Goal: Transaction & Acquisition: Purchase product/service

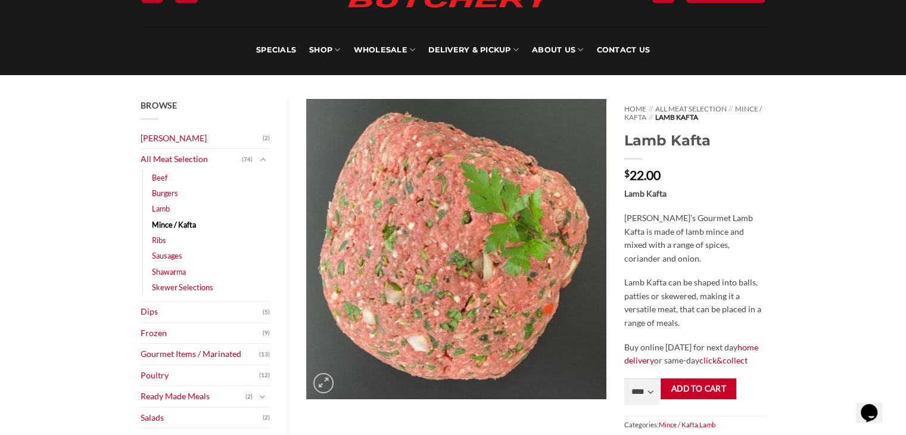
scroll to position [67, 0]
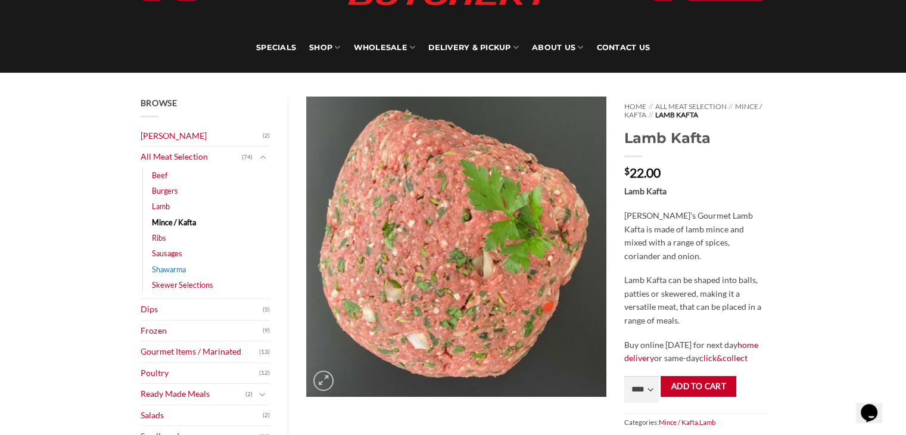
click at [161, 267] on link "Shawarma" at bounding box center [169, 268] width 34 height 15
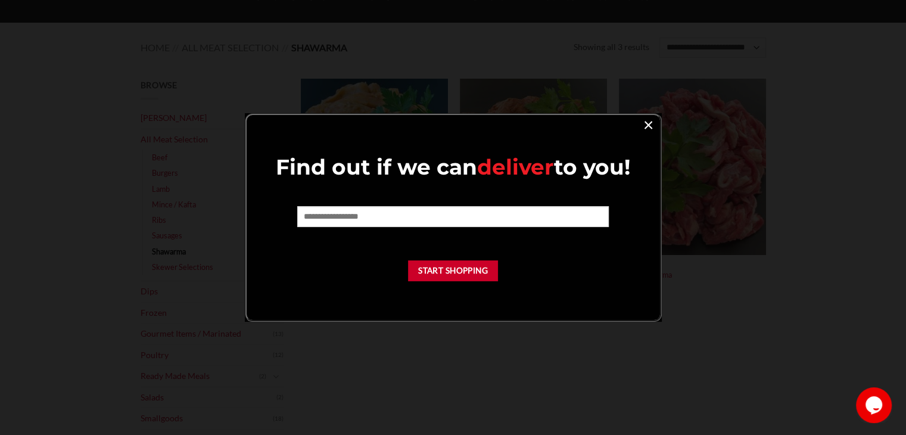
click at [651, 123] on link "×" at bounding box center [648, 124] width 17 height 16
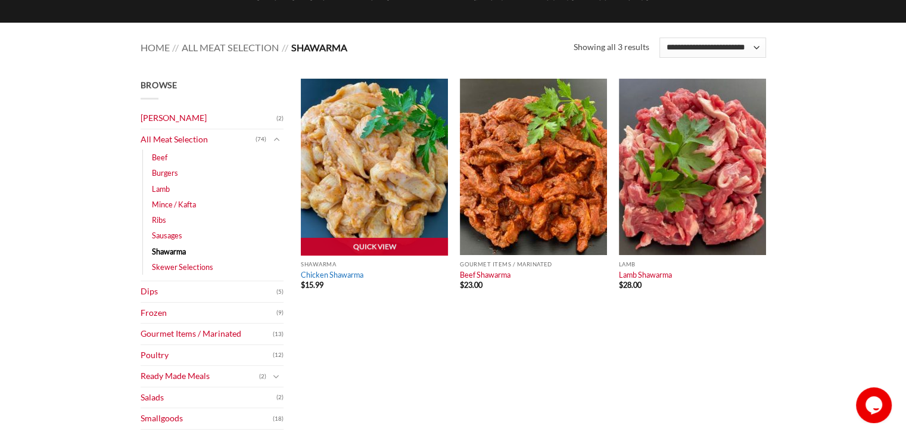
click at [324, 275] on link "Chicken Shawarma" at bounding box center [332, 275] width 63 height 10
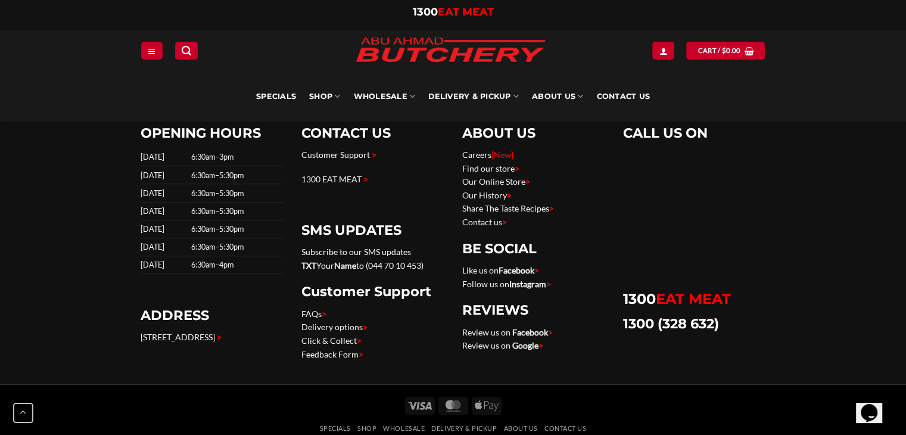
scroll to position [854, 0]
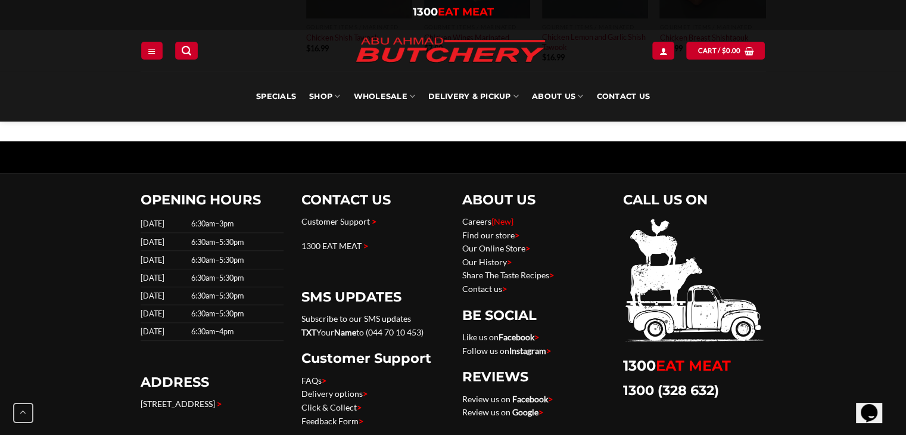
click at [291, 270] on div "OPENING HOURS Sunday 6:30am–3pm Monday 6:30am–5:30pm Tuesday 6:30am–5:30pm Wedn…" at bounding box center [212, 315] width 161 height 248
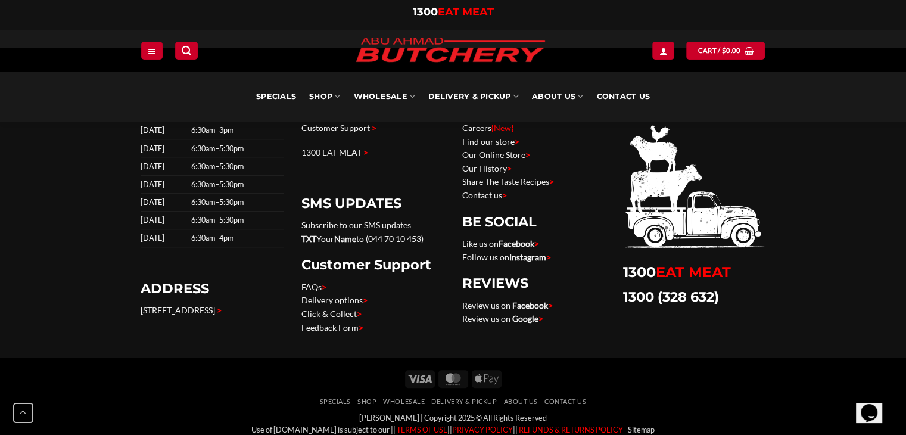
scroll to position [977, 0]
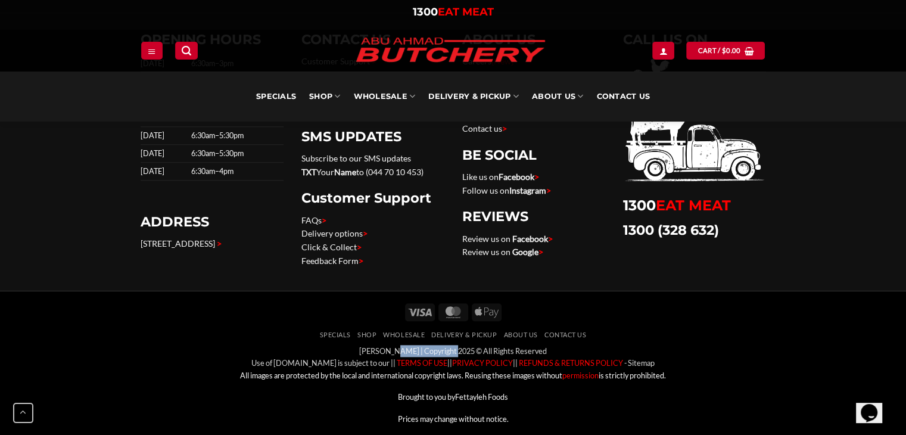
drag, startPoint x: 353, startPoint y: 341, endPoint x: 422, endPoint y: 341, distance: 69.1
click at [422, 345] on div "Abu Ahmad Butchery | Copyright 2025 © All Rights Reserved Use of AbuAhmadButche…" at bounding box center [453, 385] width 625 height 80
copy div "[PERSON_NAME]"
drag, startPoint x: 255, startPoint y: 353, endPoint x: 347, endPoint y: 353, distance: 91.7
click at [347, 353] on div "Abu Ahmad Butchery | Copyright 2025 © All Rights Reserved Use of AbuAhmadButche…" at bounding box center [453, 385] width 625 height 80
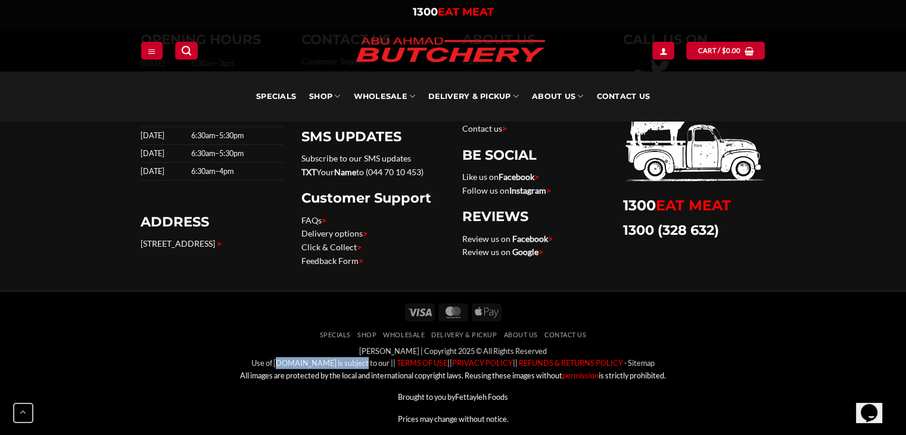
copy div "AbuAhmadButchery.com.au"
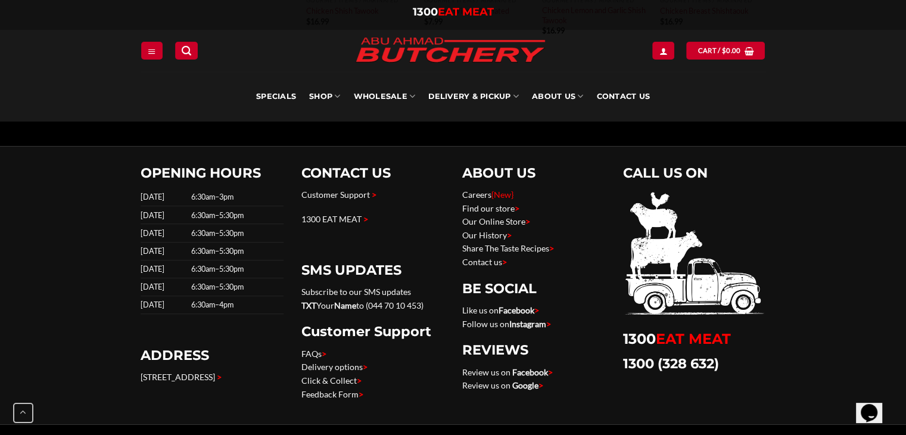
scroll to position [843, 0]
click at [482, 257] on link "Contact us >" at bounding box center [484, 262] width 45 height 10
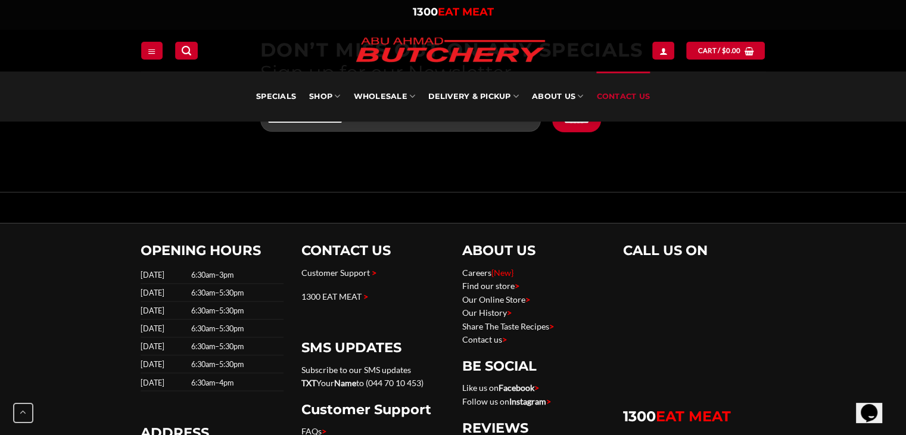
scroll to position [2014, 0]
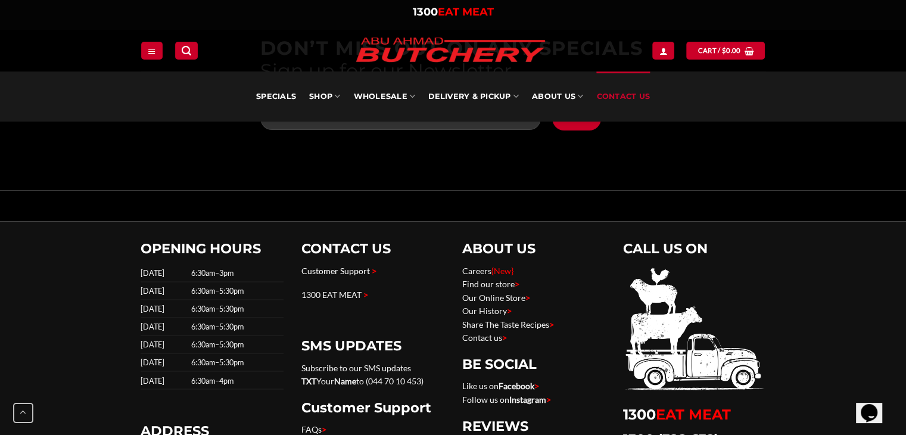
click at [367, 267] on link "Customer Support" at bounding box center [335, 270] width 68 height 10
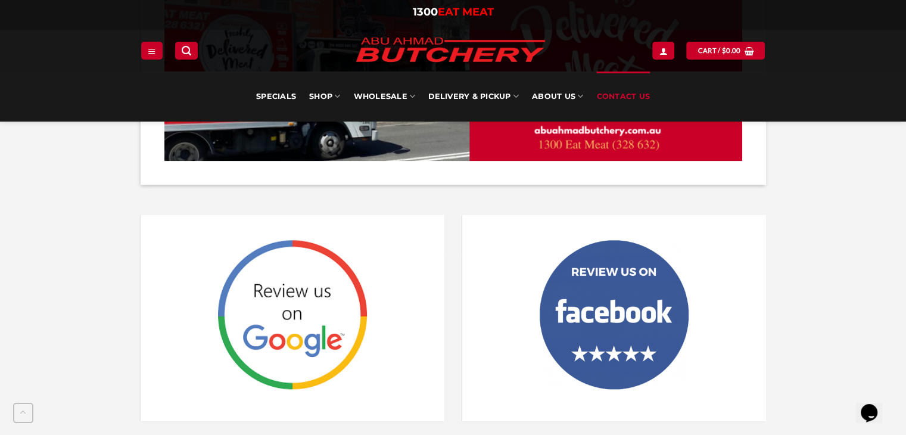
scroll to position [1369, 0]
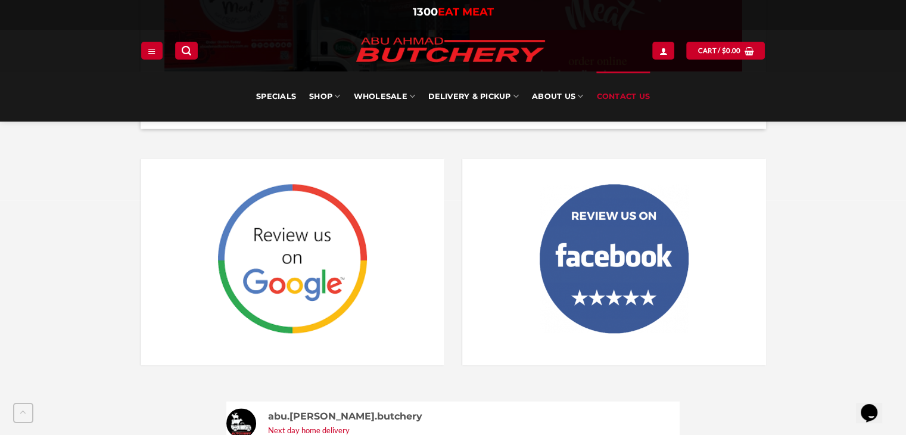
scroll to position [1392, 0]
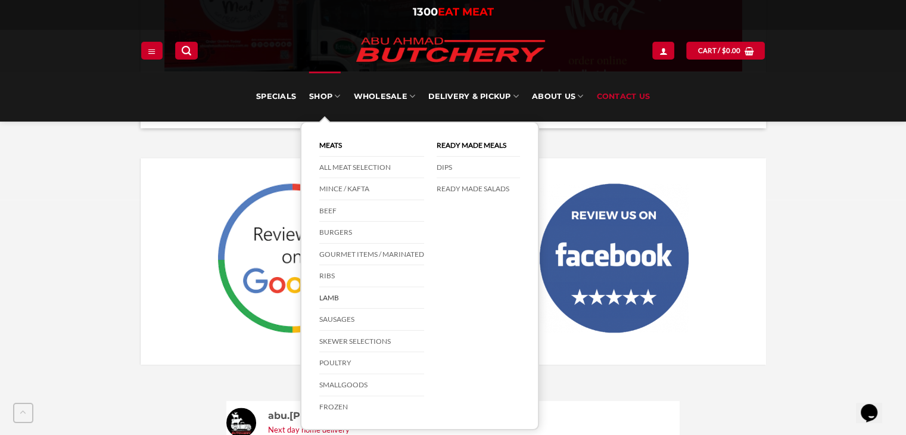
click at [343, 294] on link "Lamb" at bounding box center [371, 298] width 105 height 22
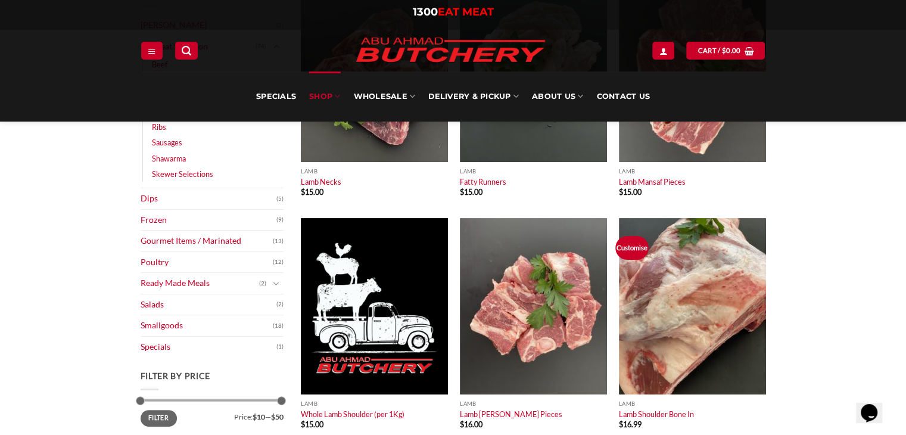
scroll to position [211, 0]
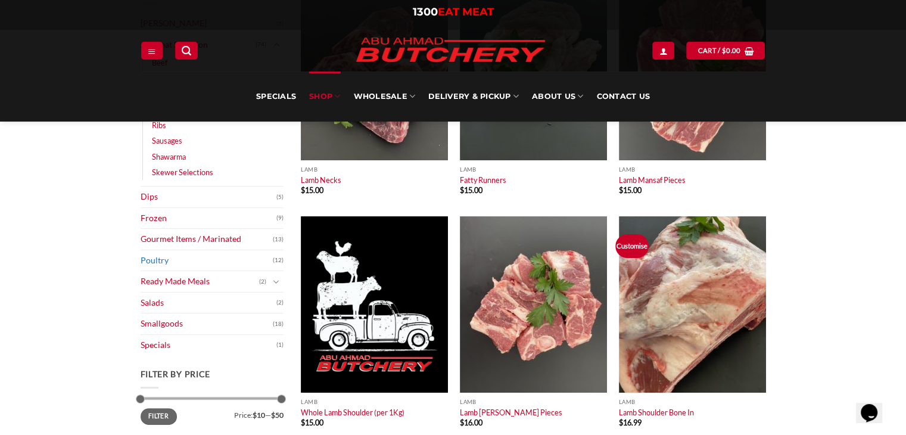
click at [156, 258] on link "Poultry" at bounding box center [207, 260] width 132 height 21
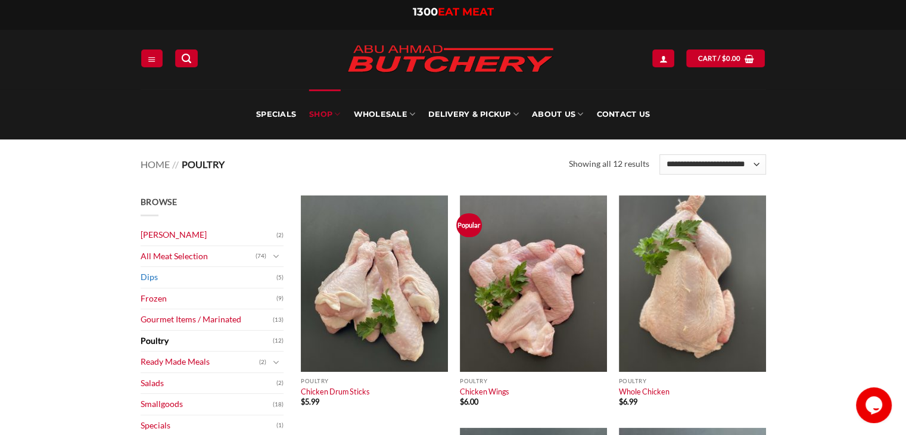
click at [148, 275] on link "Dips" at bounding box center [209, 277] width 136 height 21
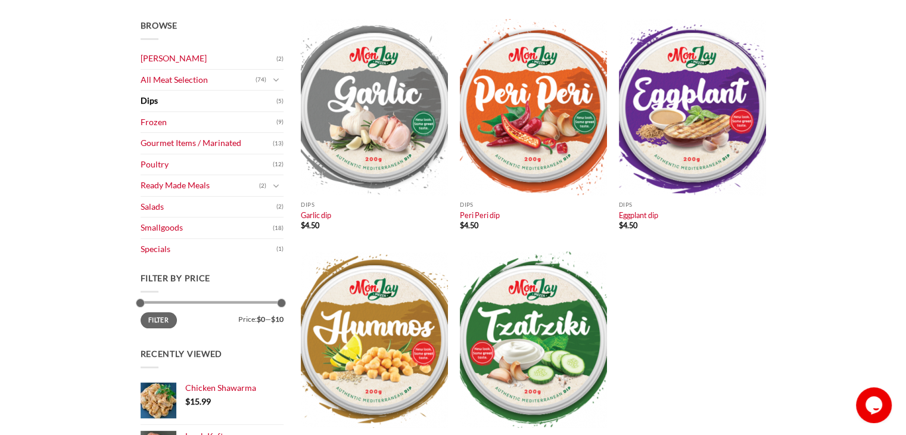
scroll to position [178, 0]
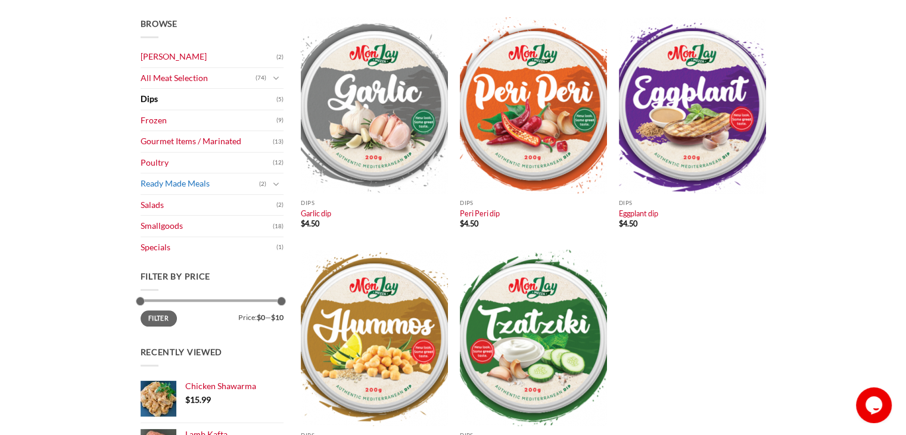
click at [163, 181] on link "Ready Made Meals" at bounding box center [200, 183] width 118 height 21
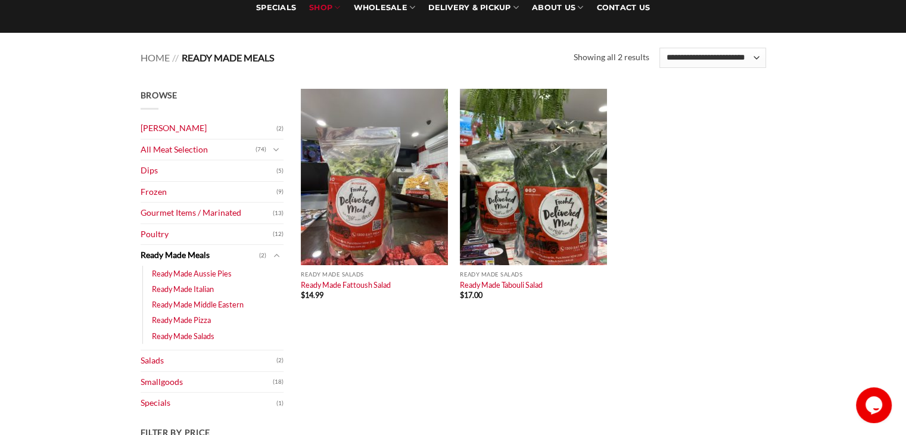
scroll to position [110, 0]
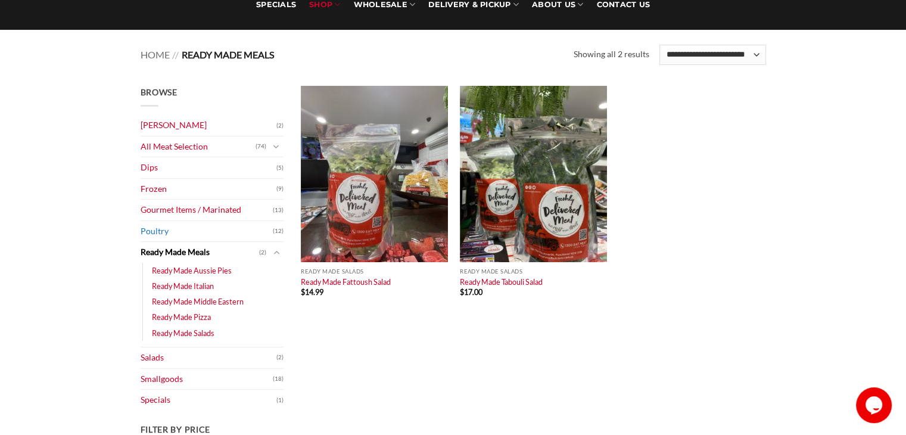
click at [157, 229] on link "Poultry" at bounding box center [207, 231] width 132 height 21
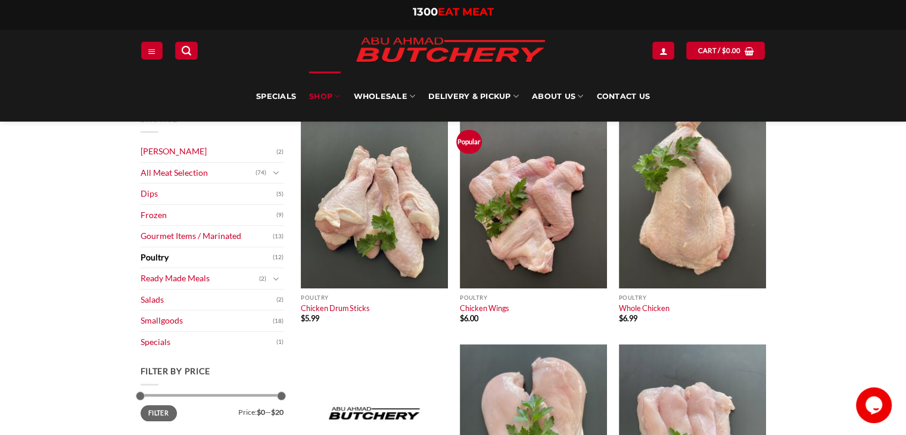
scroll to position [83, 0]
click at [190, 168] on link "All Meat Selection" at bounding box center [198, 173] width 115 height 21
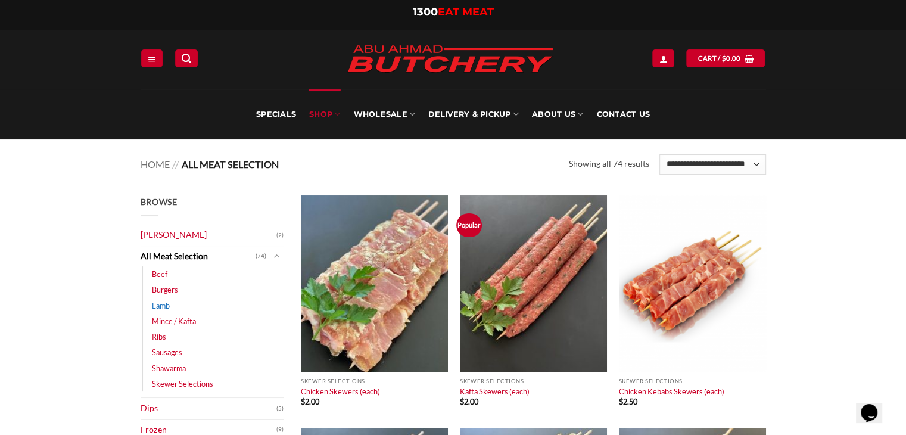
click at [162, 303] on link "Lamb" at bounding box center [161, 305] width 18 height 15
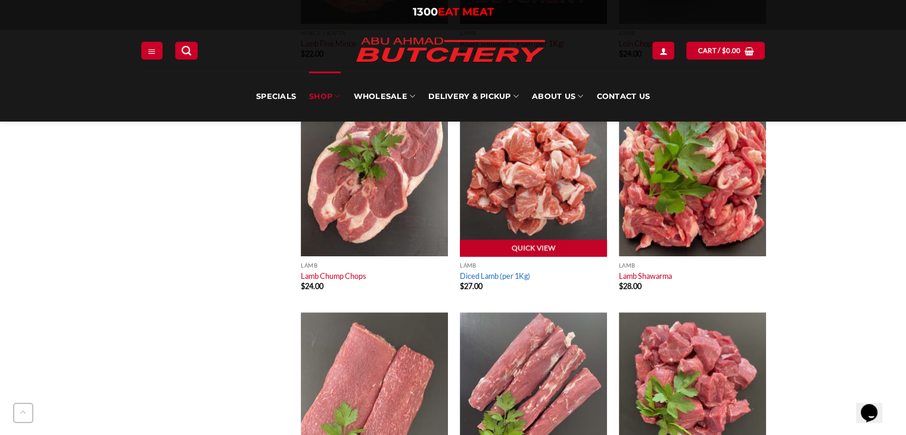
scroll to position [1272, 0]
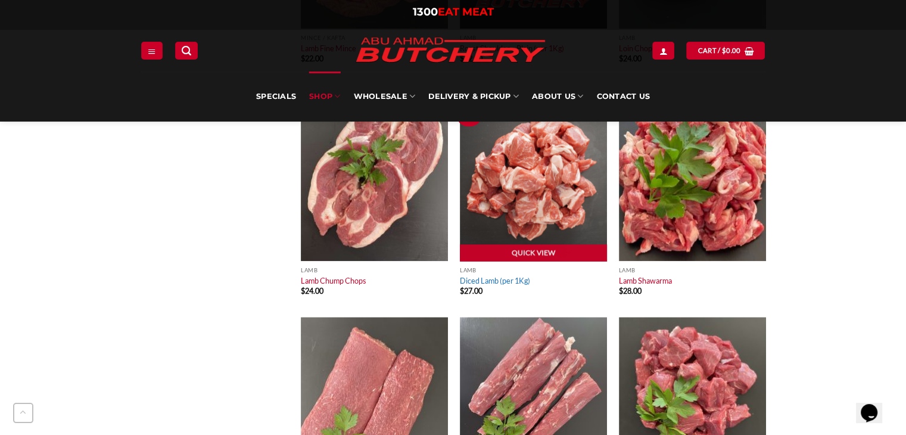
click at [485, 282] on link "Diced Lamb (per 1Kg)" at bounding box center [495, 281] width 70 height 10
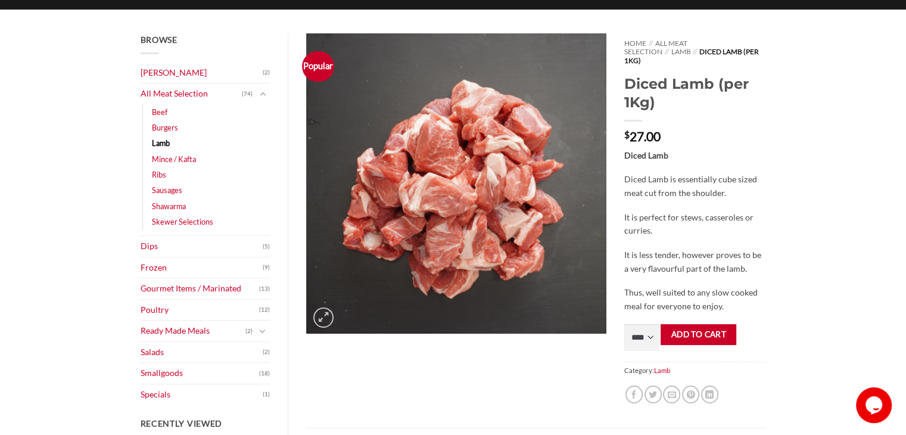
scroll to position [131, 0]
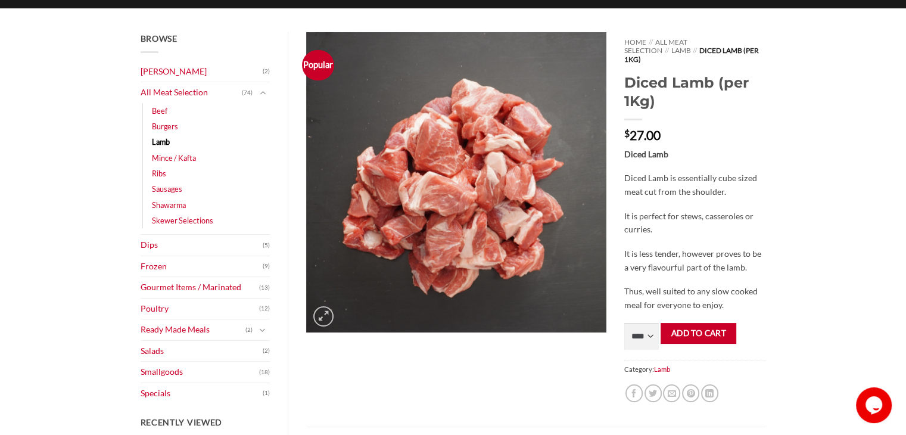
click at [697, 232] on div "Diced Lamb Diced Lamb is essentially cube sized meat cut from the shoulder. It …" at bounding box center [694, 230] width 141 height 164
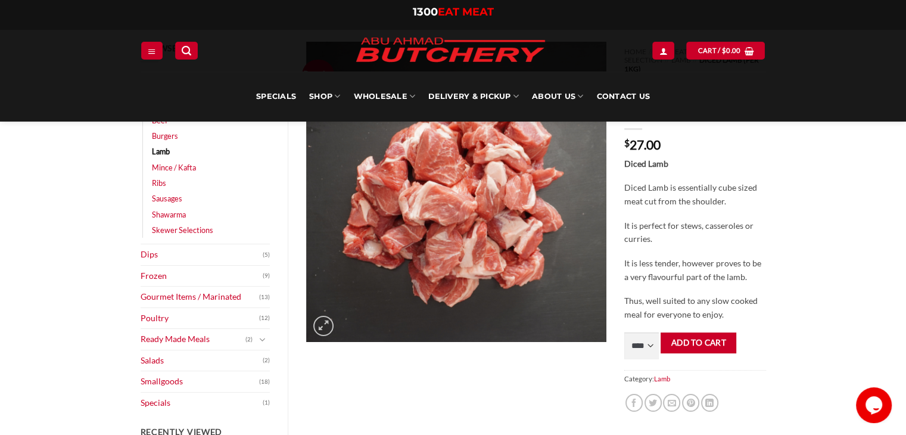
scroll to position [0, 0]
